Goal: Book appointment/travel/reservation

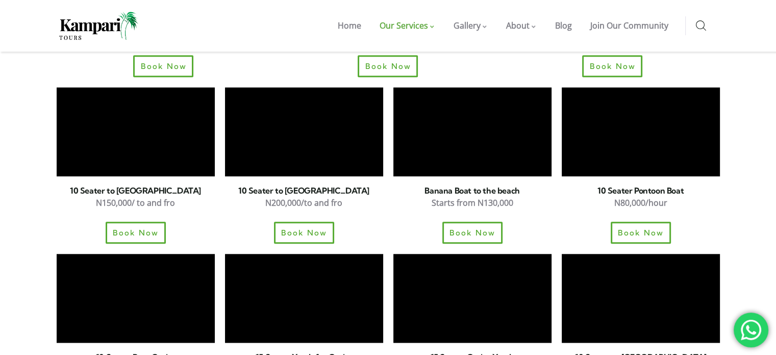
scroll to position [1119, 0]
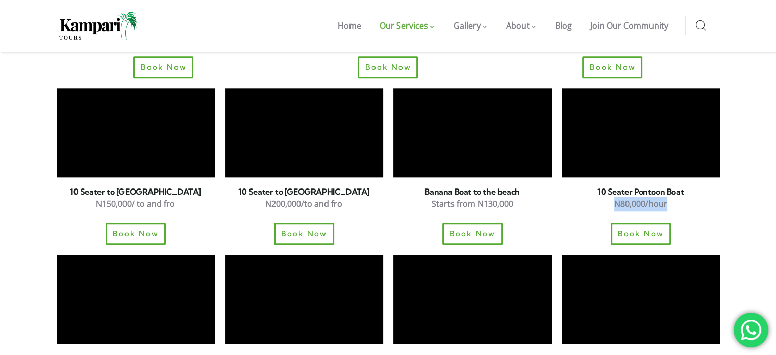
drag, startPoint x: 616, startPoint y: 165, endPoint x: 673, endPoint y: 165, distance: 57.7
click at [673, 196] on p "N80,000/hour" at bounding box center [641, 203] width 158 height 15
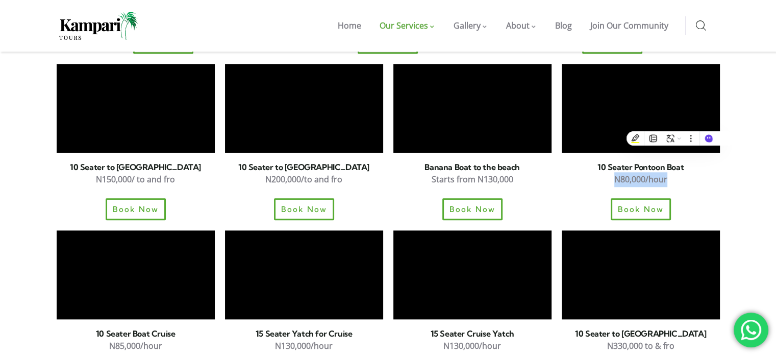
scroll to position [1164, 0]
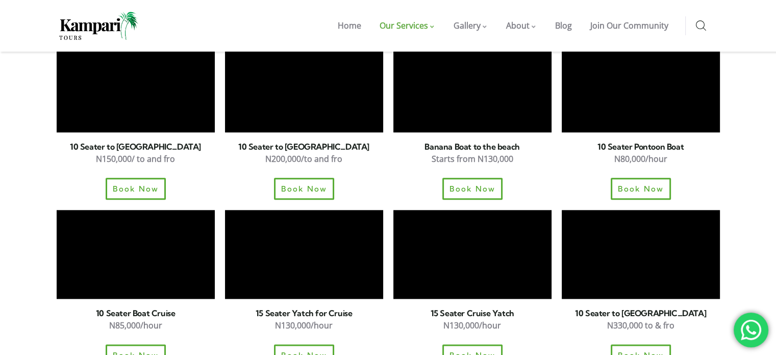
click at [735, 205] on section "10 Seater Boat Cruise N85,000/hour Book Now 15 Seater Yatch for Cruise N130,000…" at bounding box center [388, 288] width 776 height 166
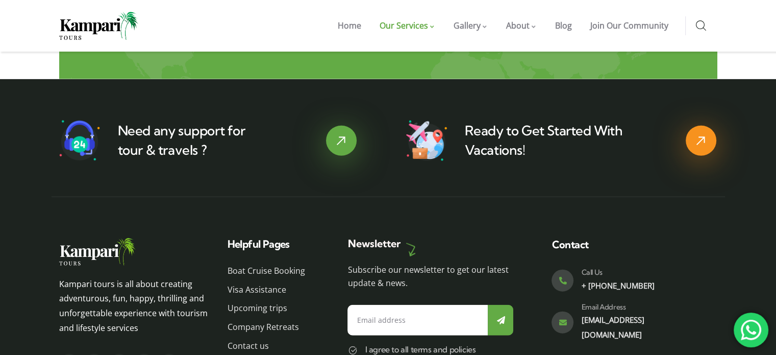
scroll to position [2533, 0]
